Goal: Information Seeking & Learning: Learn about a topic

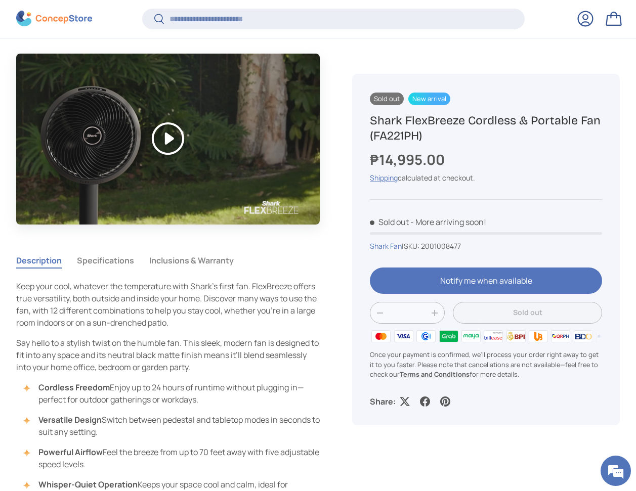
scroll to position [504, 0]
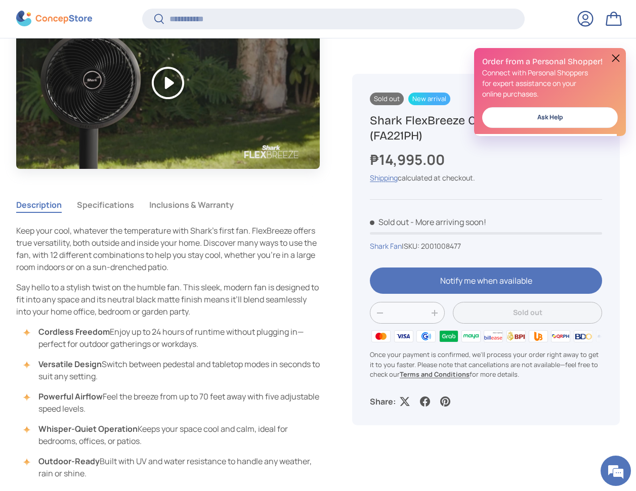
click at [175, 91] on button "Play" at bounding box center [168, 83] width 304 height 170
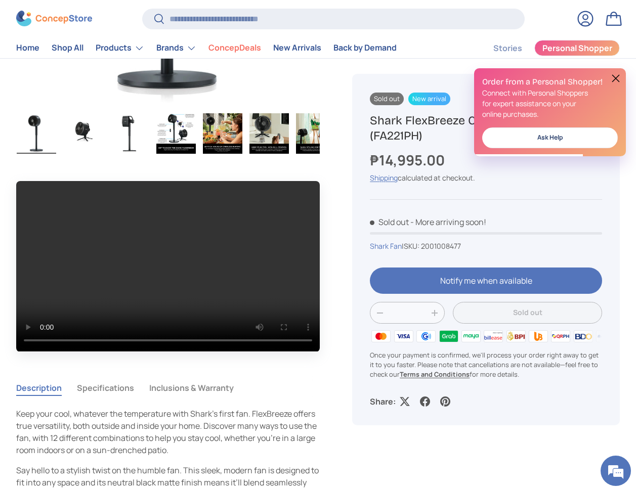
scroll to position [0, 0]
click at [339, 273] on div "Sold out New arrival Shark FlexBreeze Cordless & Portable Fan (FA221PH) ₱14,995…" at bounding box center [478, 294] width 284 height 1023
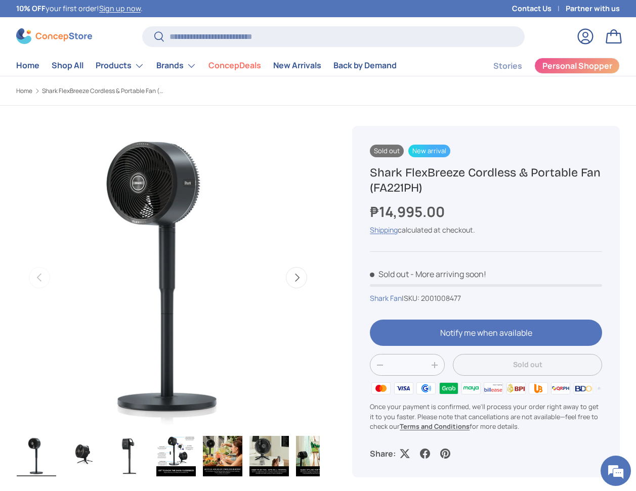
scroll to position [3, 0]
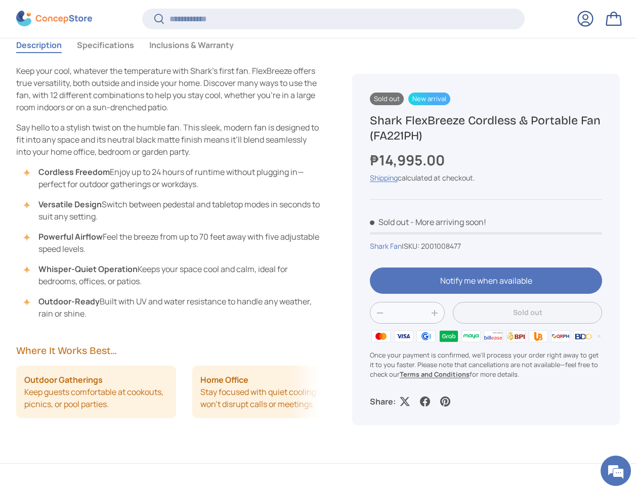
scroll to position [737, 0]
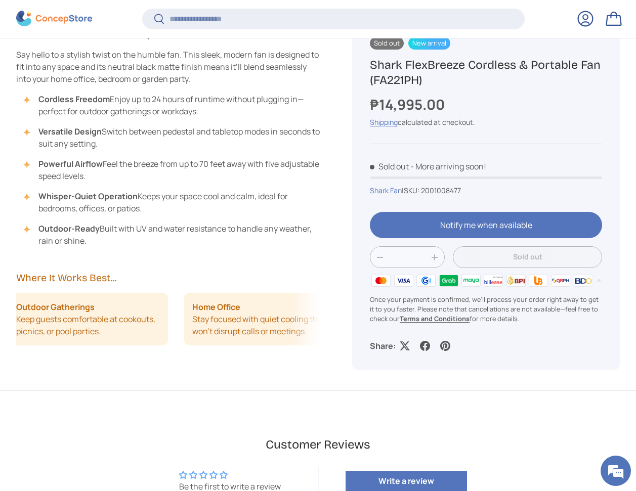
drag, startPoint x: 201, startPoint y: 323, endPoint x: 108, endPoint y: 317, distance: 93.3
click at [110, 317] on ul "Outdoor Gatherings Keep guests comfortable at cookouts, picnics, or pool partie…" at bounding box center [160, 319] width 304 height 53
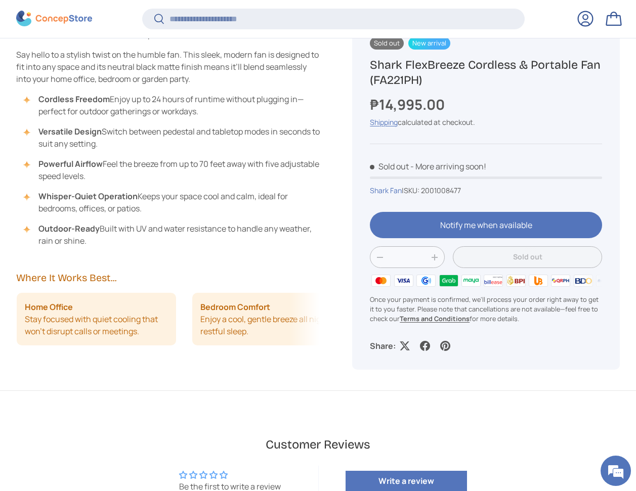
drag, startPoint x: 216, startPoint y: 327, endPoint x: 129, endPoint y: 318, distance: 87.0
drag, startPoint x: 276, startPoint y: 320, endPoint x: 36, endPoint y: 314, distance: 240.4
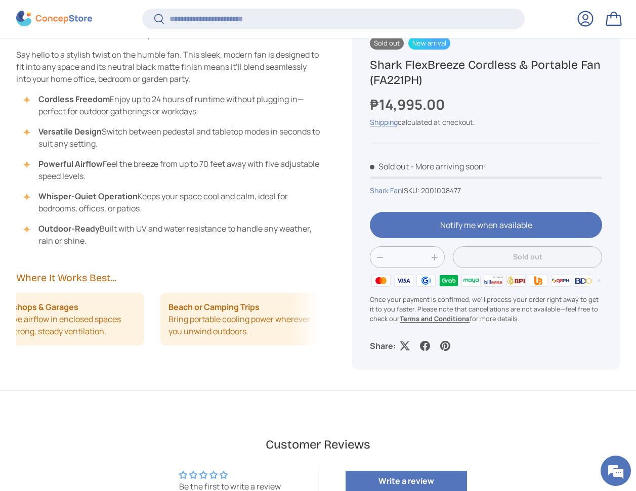
drag, startPoint x: 246, startPoint y: 319, endPoint x: 24, endPoint y: 317, distance: 222.1
drag, startPoint x: 147, startPoint y: 324, endPoint x: 270, endPoint y: 329, distance: 123.0
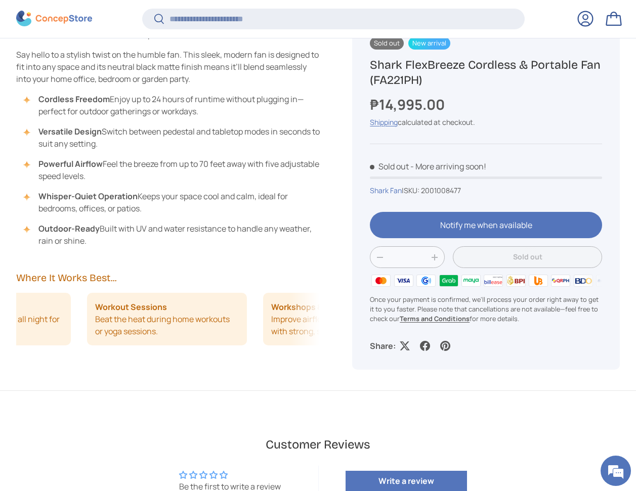
drag, startPoint x: 167, startPoint y: 320, endPoint x: 469, endPoint y: 322, distance: 302.5
click at [456, 322] on main "Home Shark FlexBreeze Cordless & Portable Fan (FA221PH) Previous Next Loading..…" at bounding box center [318, 222] width 636 height 1749
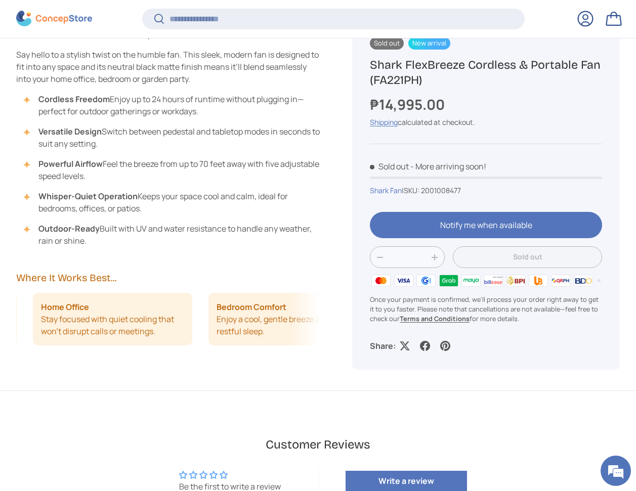
drag, startPoint x: 236, startPoint y: 318, endPoint x: 491, endPoint y: 316, distance: 255.0
click at [472, 316] on main "Home Shark FlexBreeze Cordless & Portable Fan (FA221PH) Previous Next Loading..…" at bounding box center [318, 222] width 636 height 1749
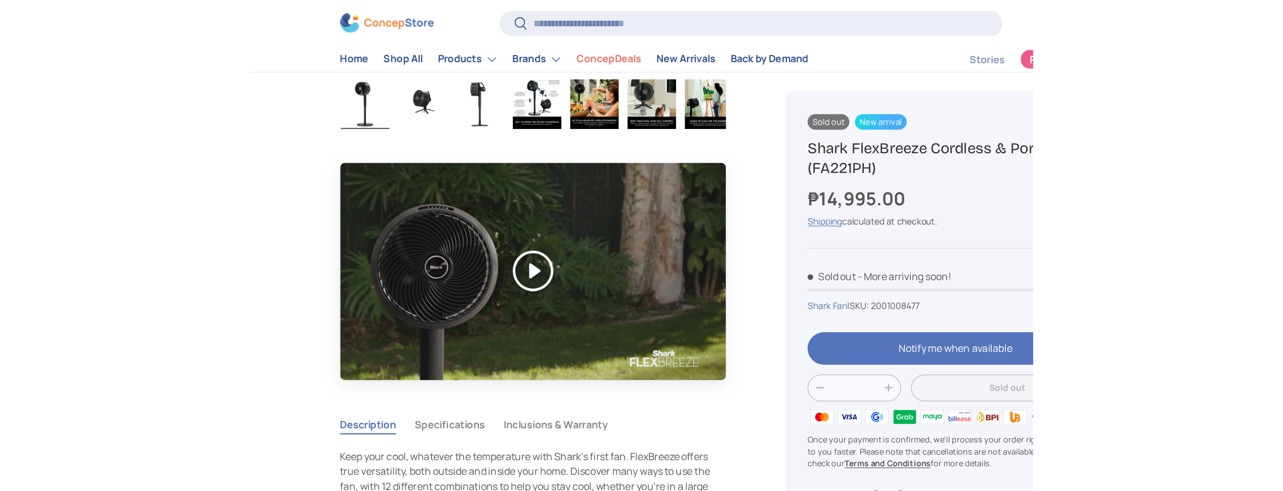
scroll to position [1898, 4136]
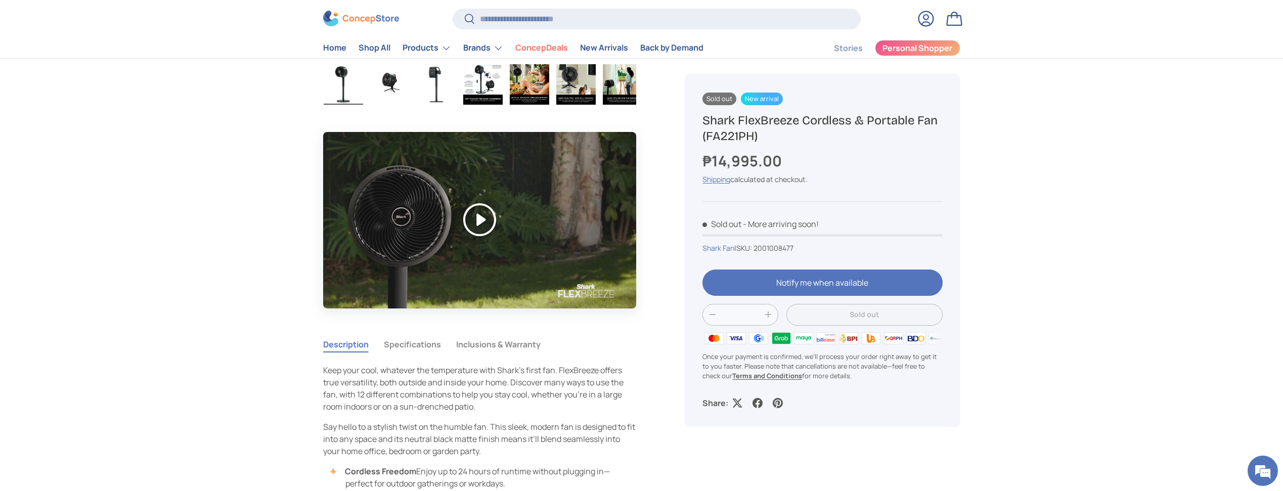
click at [339, 52] on link "Home" at bounding box center [334, 48] width 23 height 20
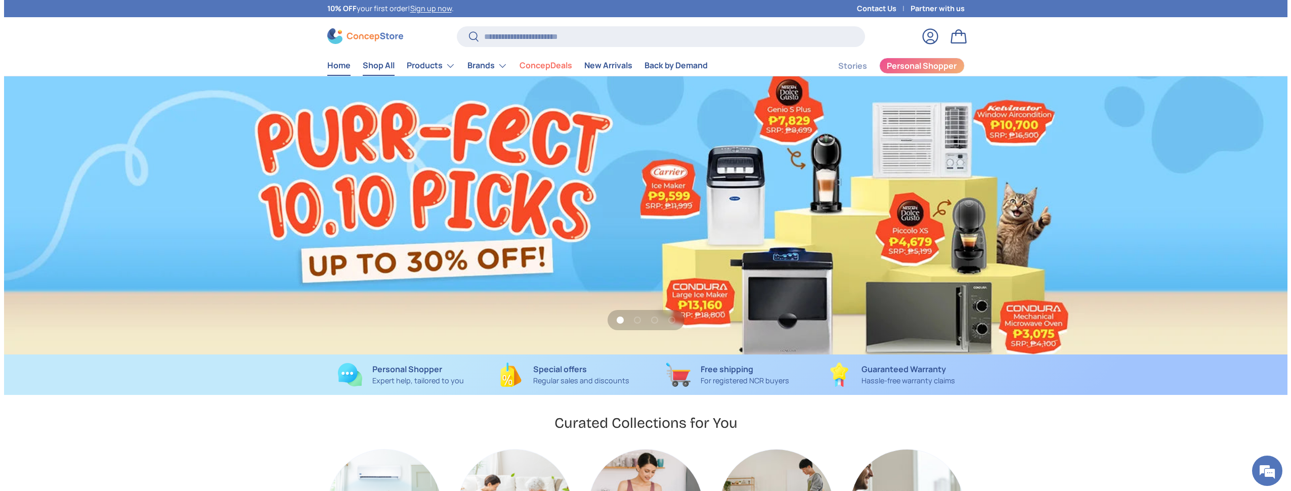
scroll to position [0, 1283]
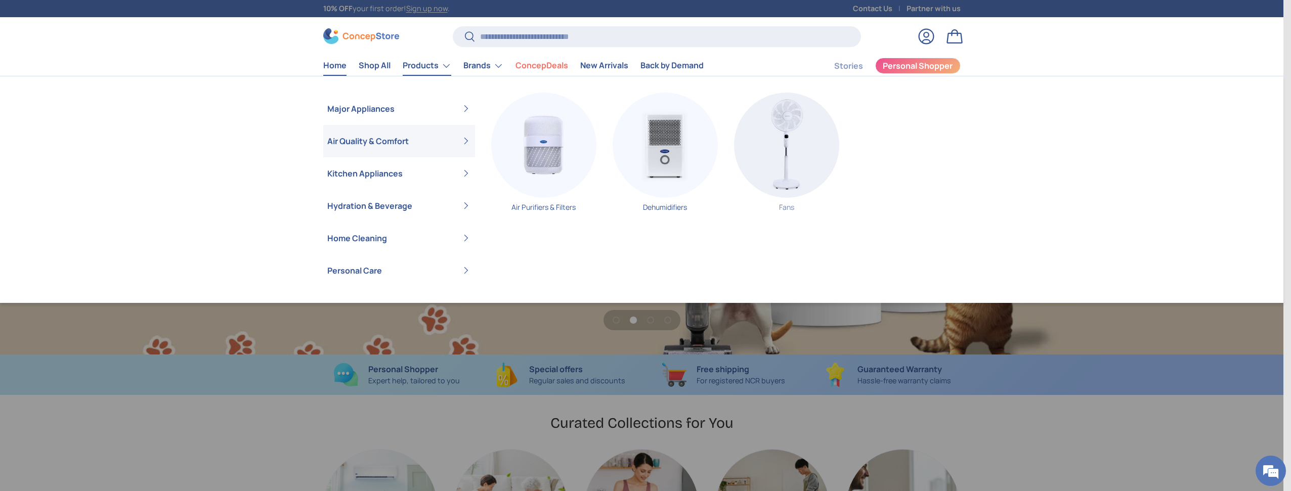
click at [787, 140] on img "Primary" at bounding box center [786, 145] width 105 height 105
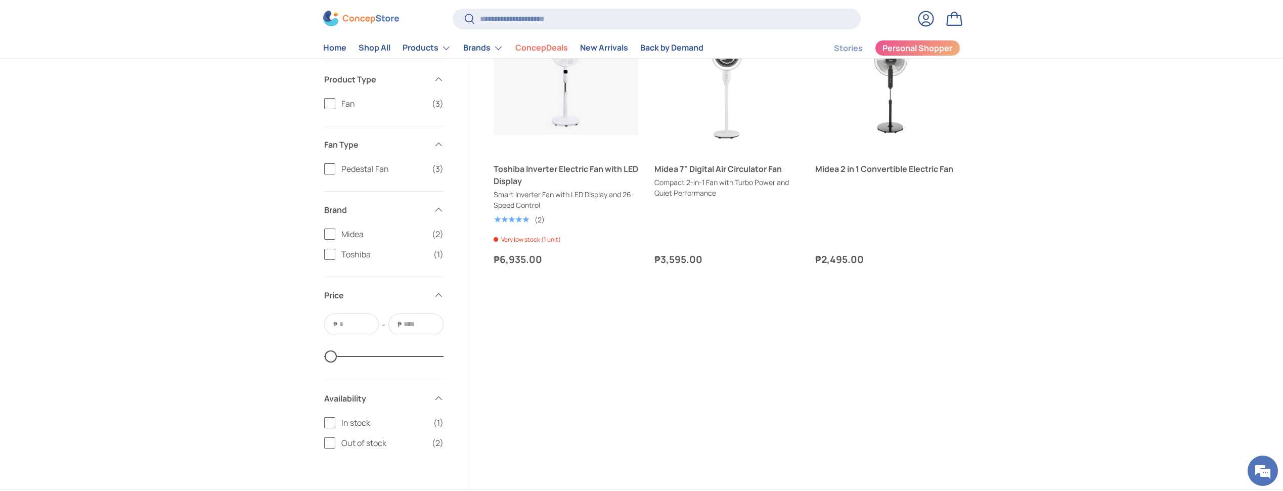
scroll to position [252, 0]
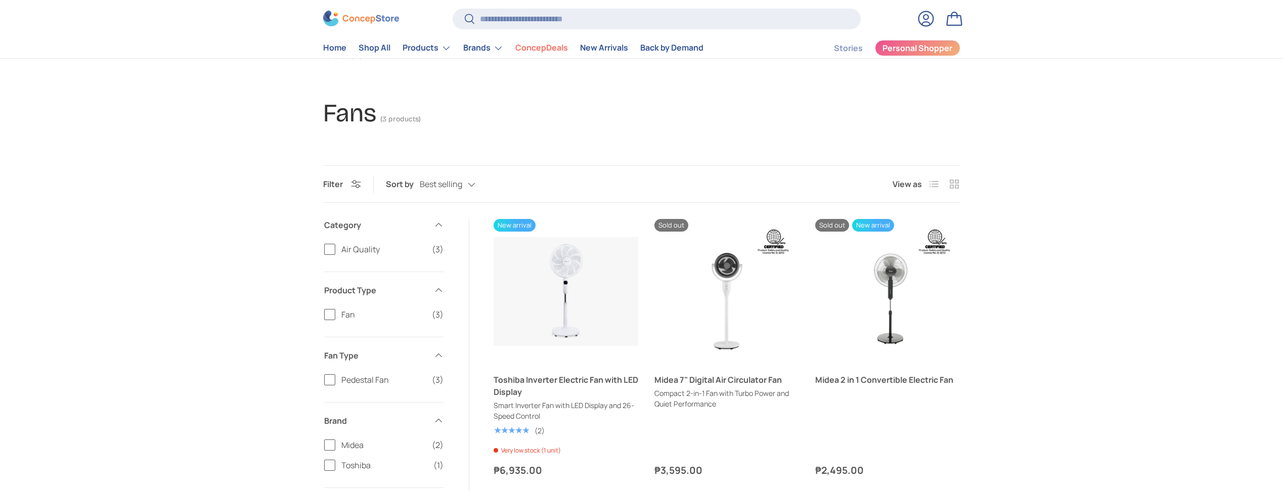
scroll to position [33, 0]
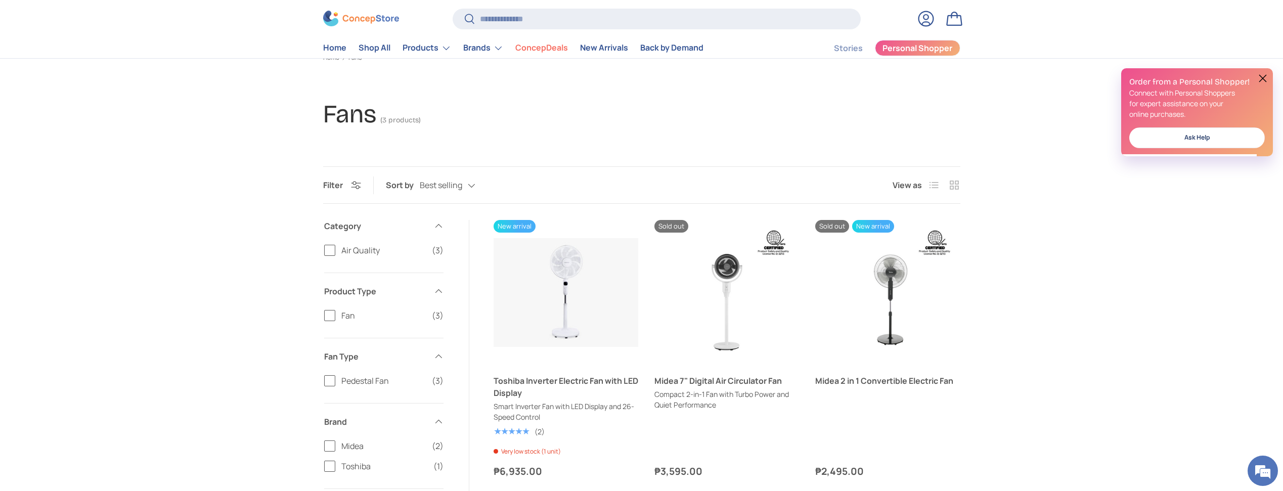
click at [479, 141] on main "Home Fans Fans (3 products) Filter Filter & Sort Sort by Best selling Featured …" at bounding box center [641, 377] width 1283 height 649
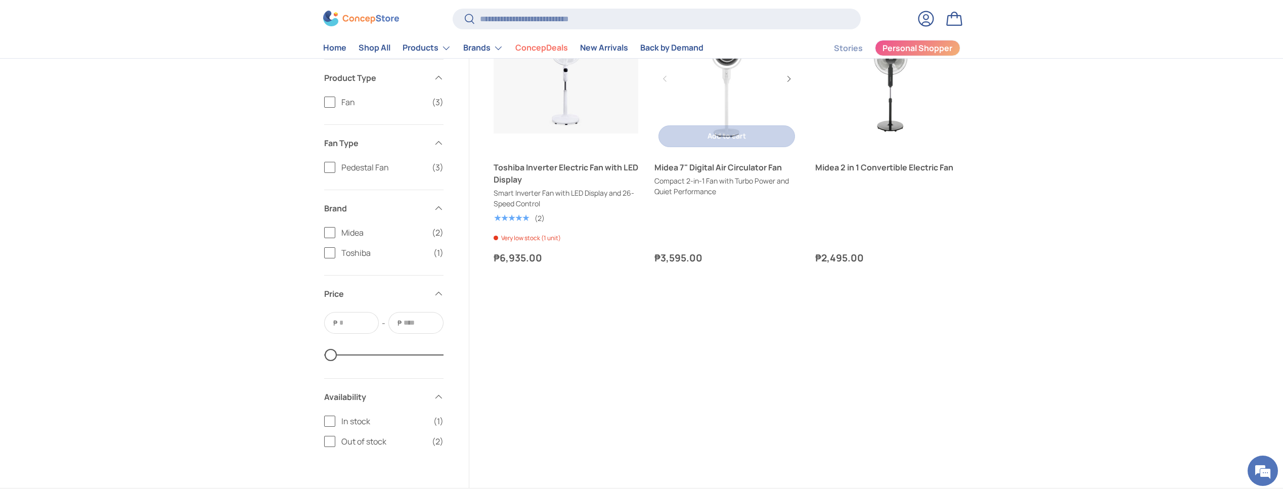
scroll to position [254, 0]
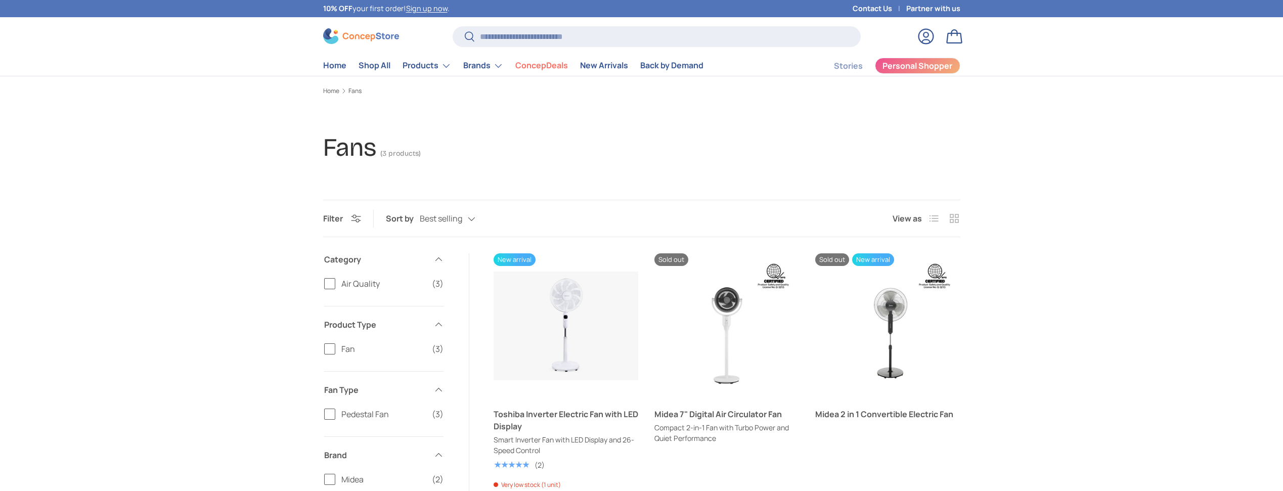
scroll to position [7, 0]
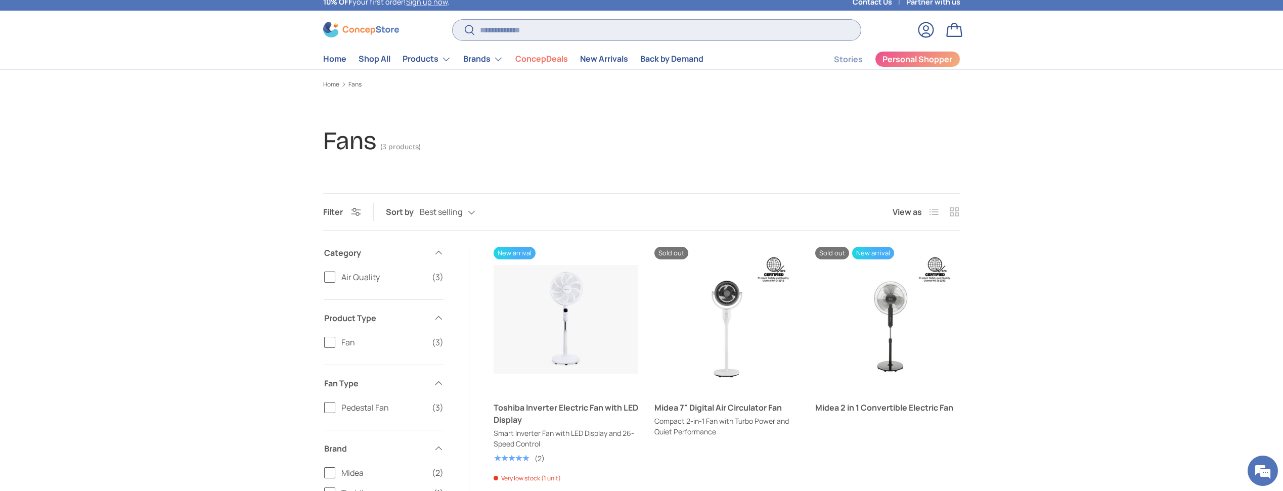
click at [530, 27] on input "Search" at bounding box center [657, 30] width 408 height 21
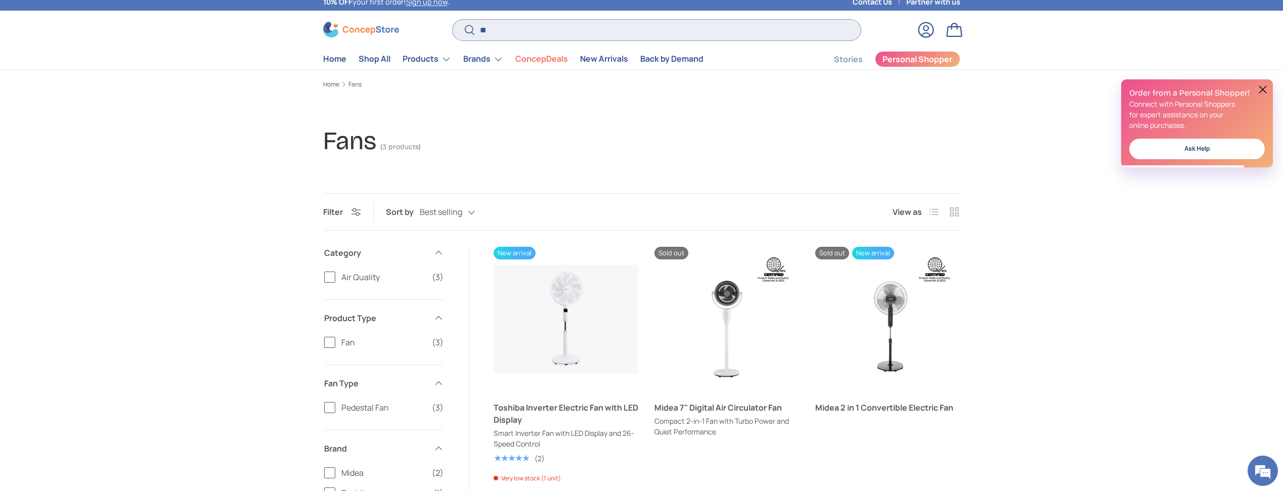
type input "*"
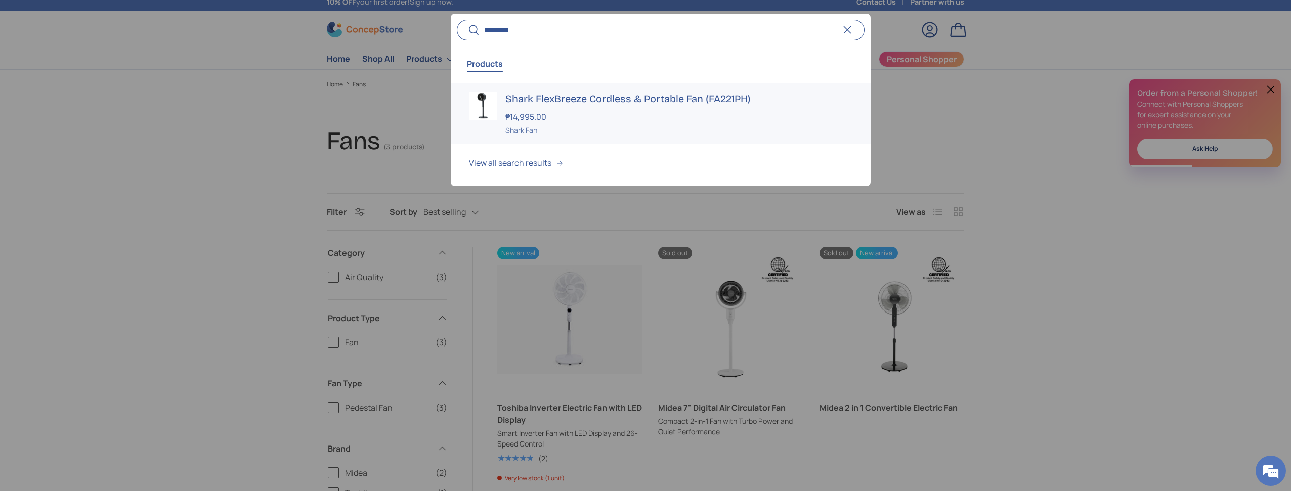
type input "********"
click at [557, 107] on div "Shark FlexBreeze Cordless & Portable Fan (FA221PH) ₱14,995.00 Unit price / Unav…" at bounding box center [678, 114] width 347 height 44
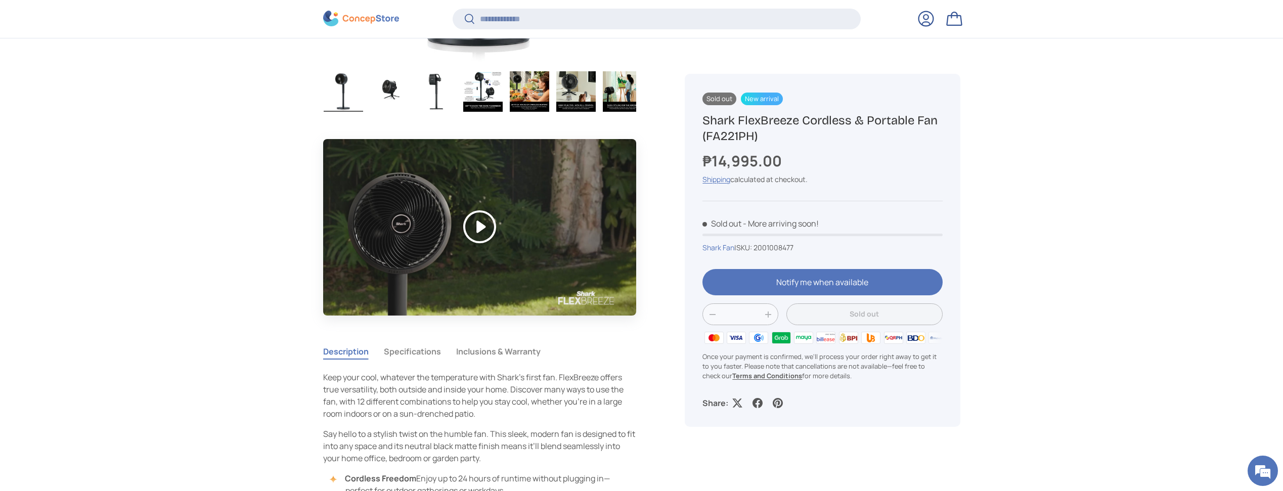
scroll to position [422, 0]
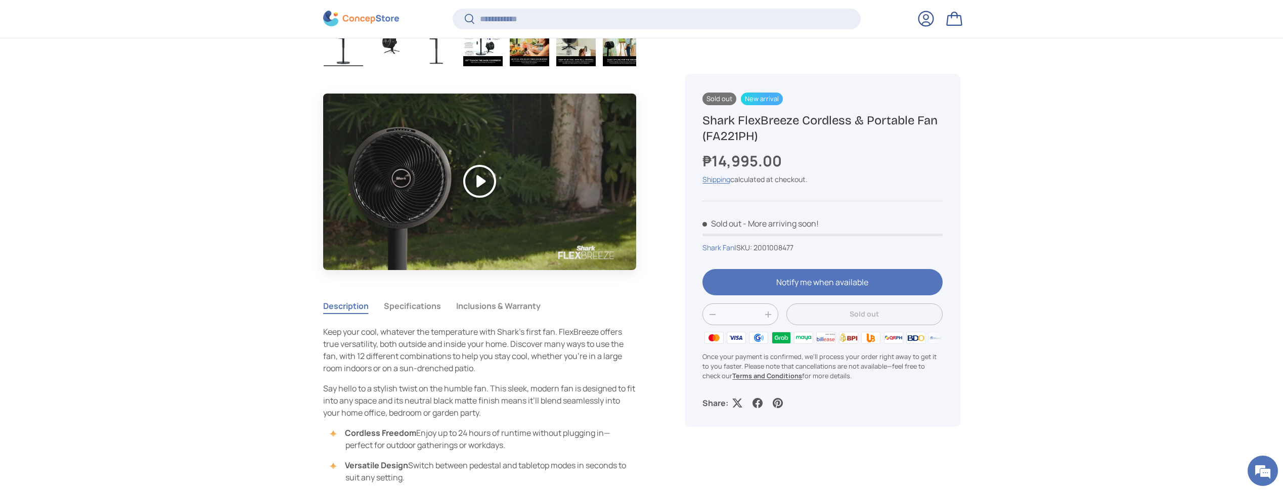
click at [481, 182] on button "Play" at bounding box center [480, 182] width 314 height 176
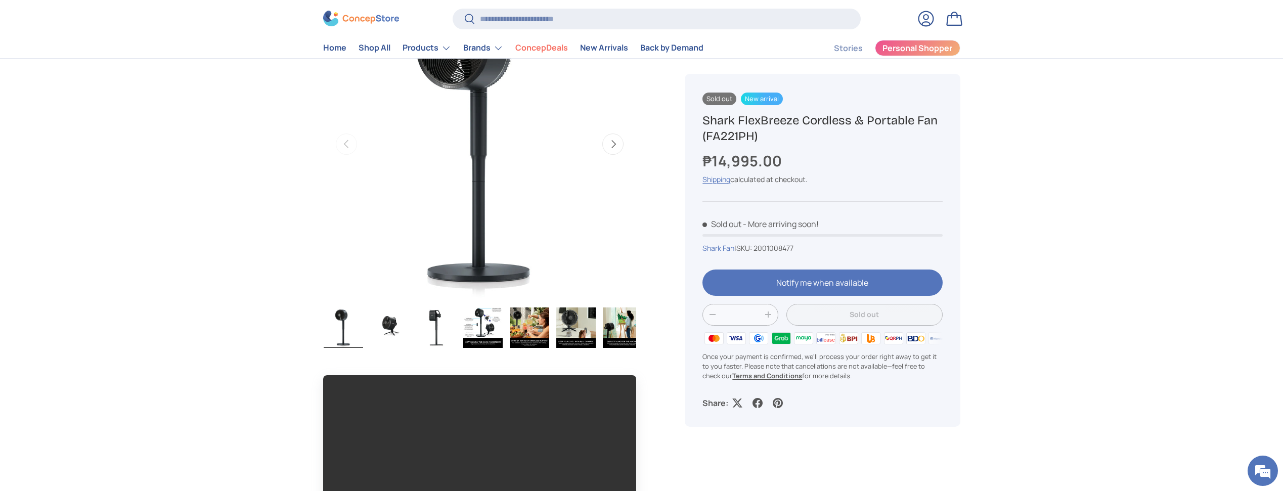
scroll to position [0, 0]
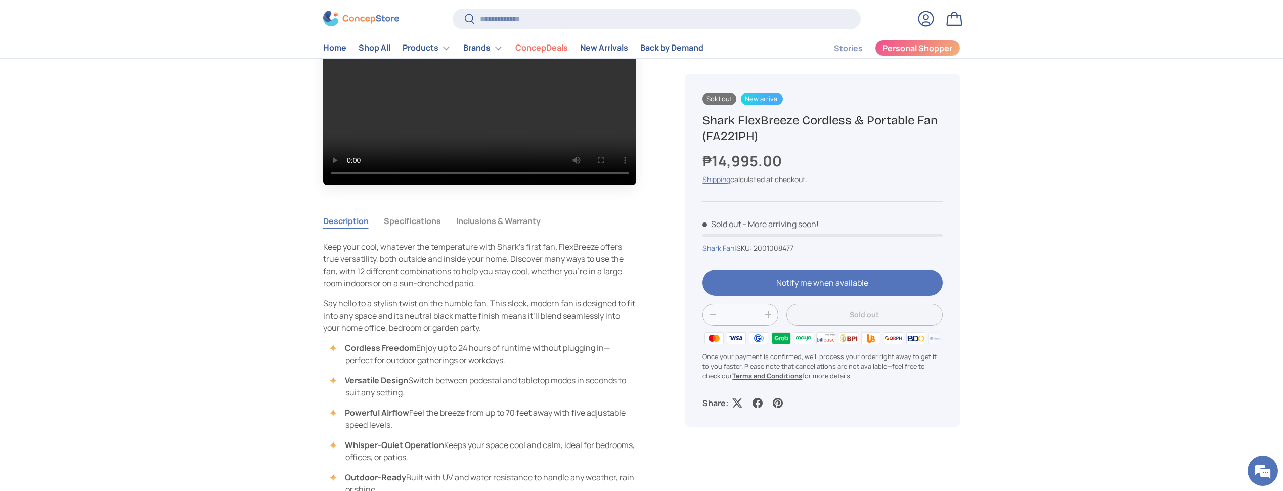
click at [403, 217] on button "Specifications" at bounding box center [412, 220] width 57 height 23
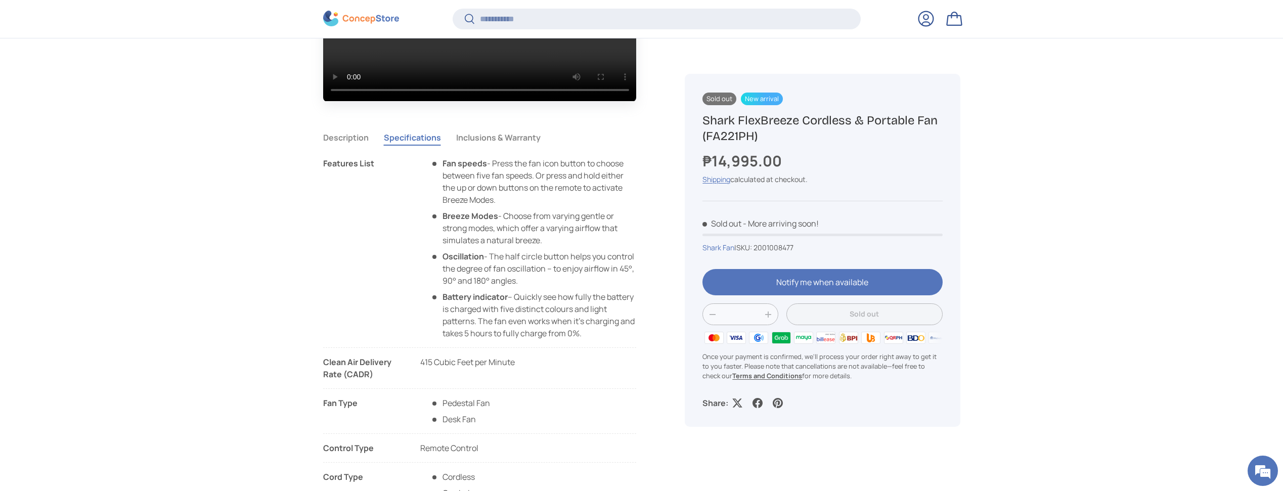
scroll to position [593, 0]
